Goal: Find specific page/section: Find specific page/section

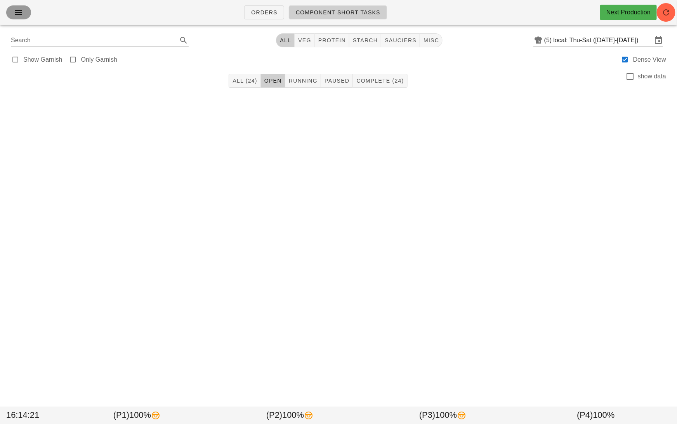
click at [23, 17] on span "button" at bounding box center [18, 12] width 12 height 9
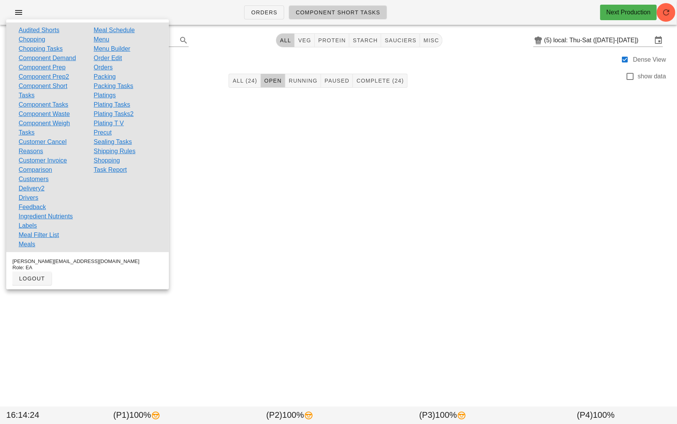
click at [46, 180] on link "Customers" at bounding box center [34, 179] width 30 height 9
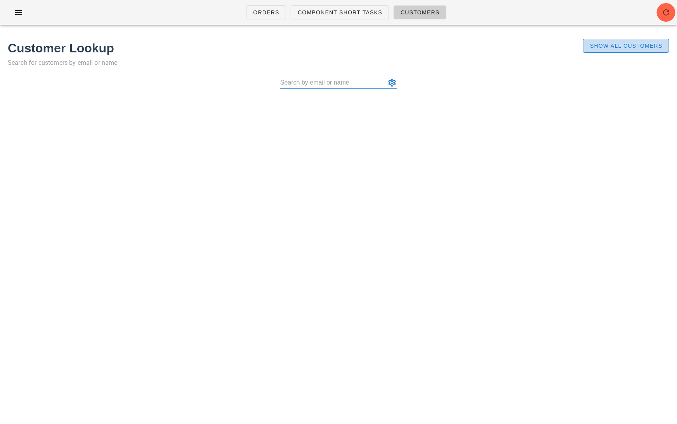
click at [609, 49] on span "Show All Customers" at bounding box center [626, 46] width 73 height 6
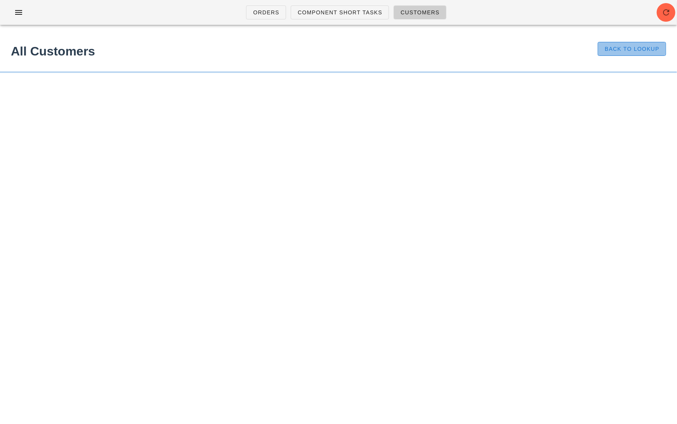
click at [608, 53] on button "Back to Lookup" at bounding box center [632, 49] width 68 height 14
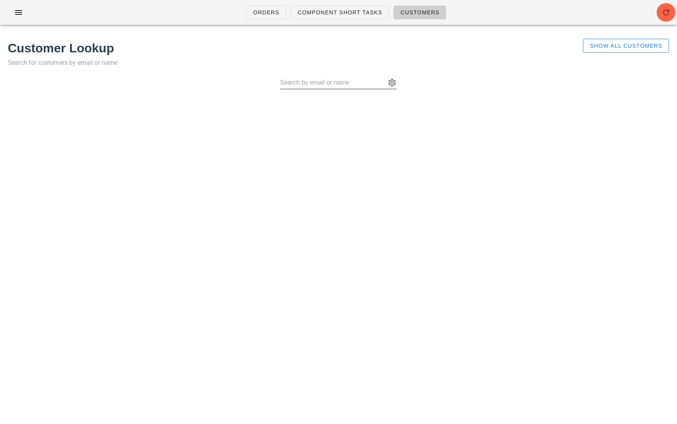
click at [329, 86] on input "text" at bounding box center [333, 83] width 106 height 12
paste input "Cost: limited funds"
type input "Cost: limited funds"
click at [397, 83] on button "appended action" at bounding box center [392, 82] width 9 height 9
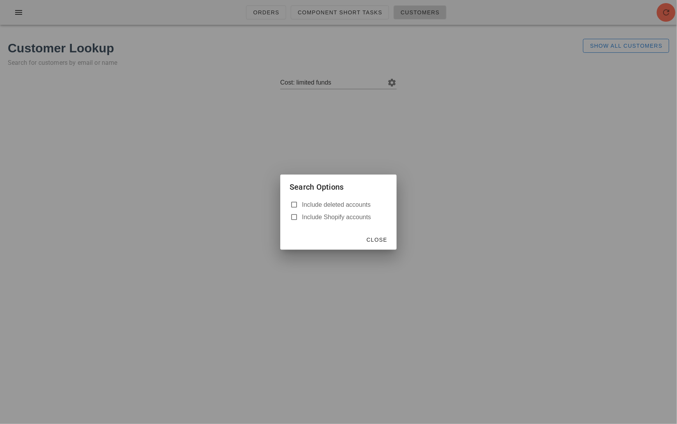
click at [396, 108] on div at bounding box center [338, 212] width 677 height 424
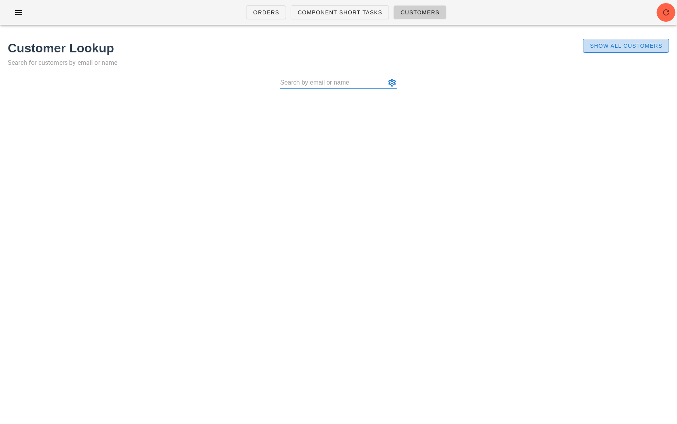
click at [611, 50] on button "Show All Customers" at bounding box center [626, 46] width 86 height 14
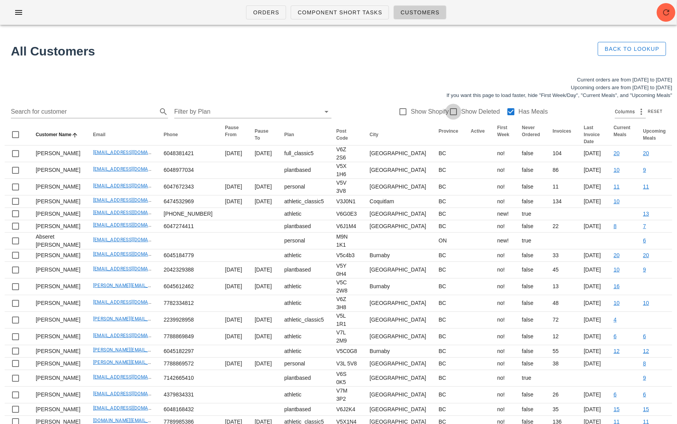
click at [454, 115] on div at bounding box center [453, 111] width 13 height 13
checkbox input "true"
click at [114, 112] on input "text" at bounding box center [83, 112] width 145 height 12
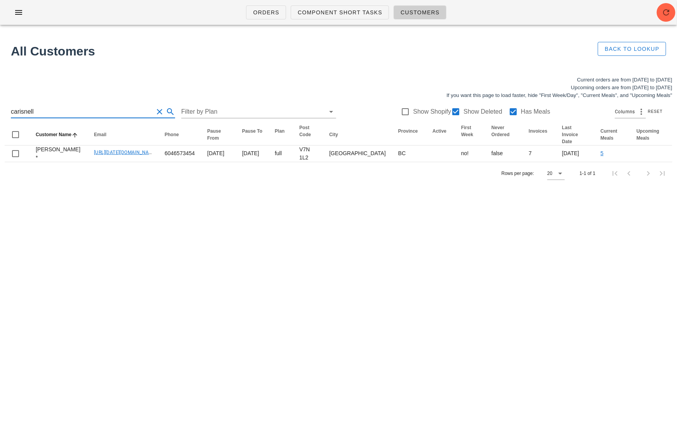
type input "carisnell"
